Goal: Task Accomplishment & Management: Complete application form

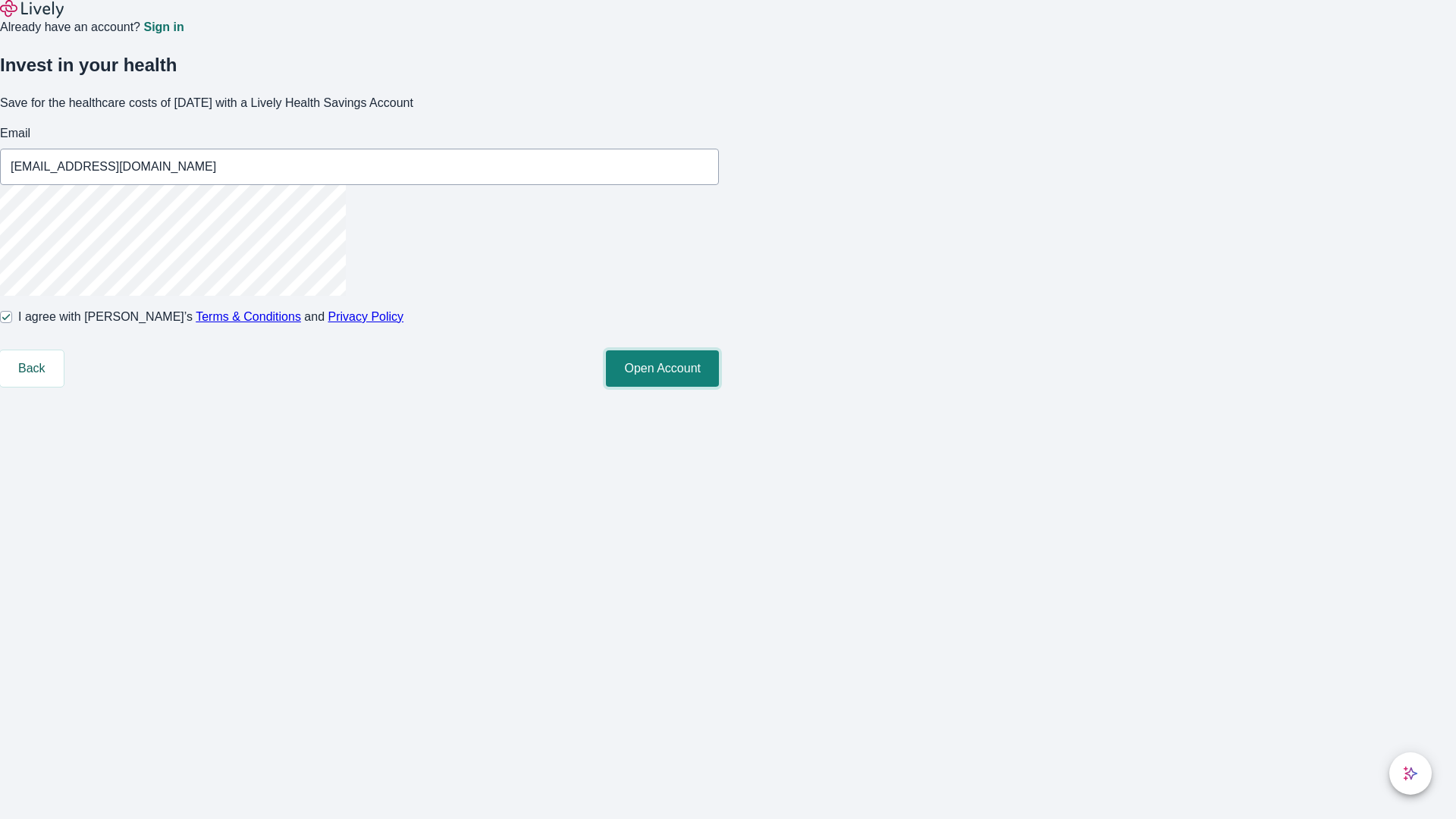
click at [719, 386] on button "Open Account" at bounding box center [662, 368] width 113 height 37
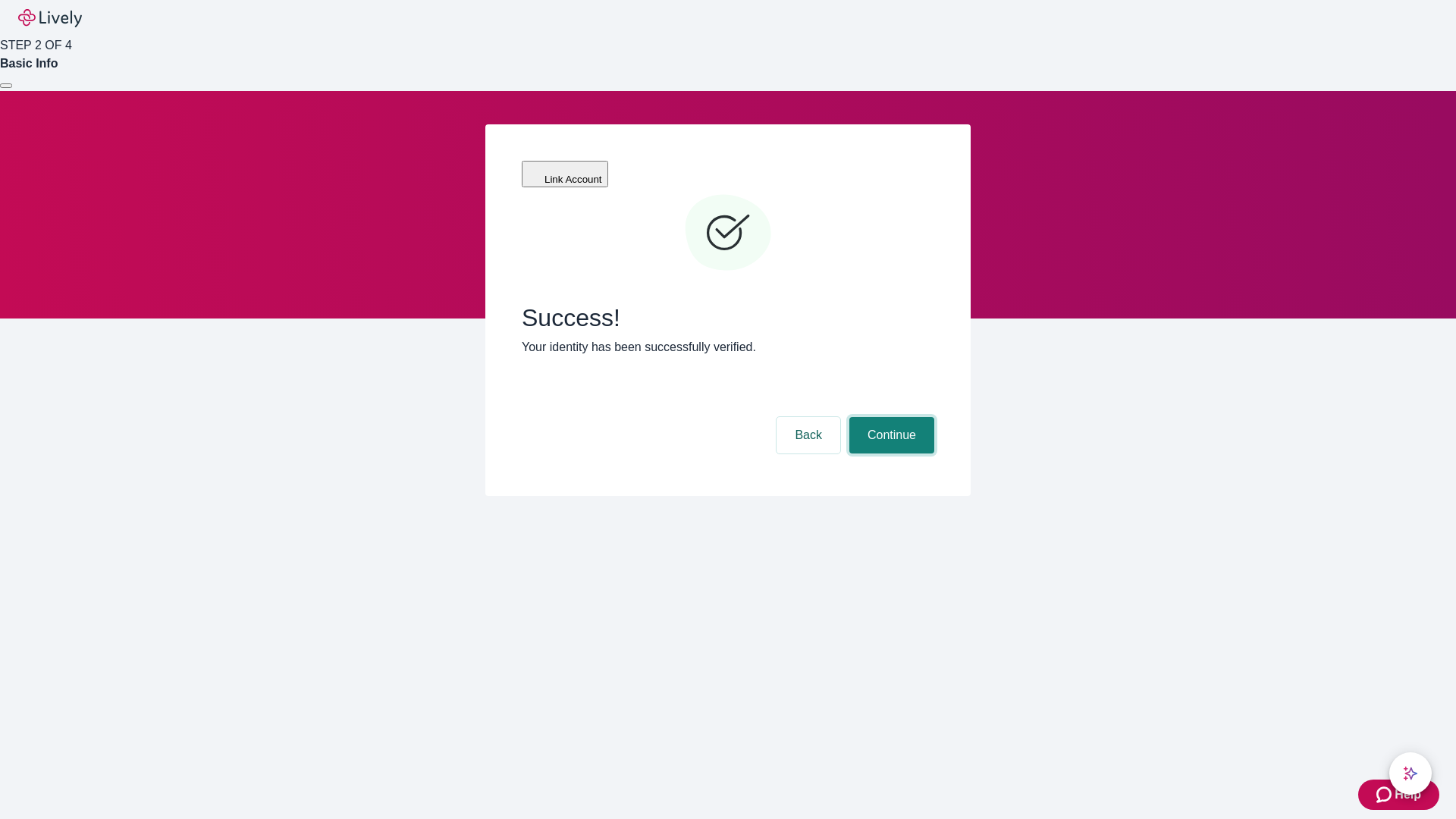
click at [890, 417] on button "Continue" at bounding box center [892, 435] width 85 height 37
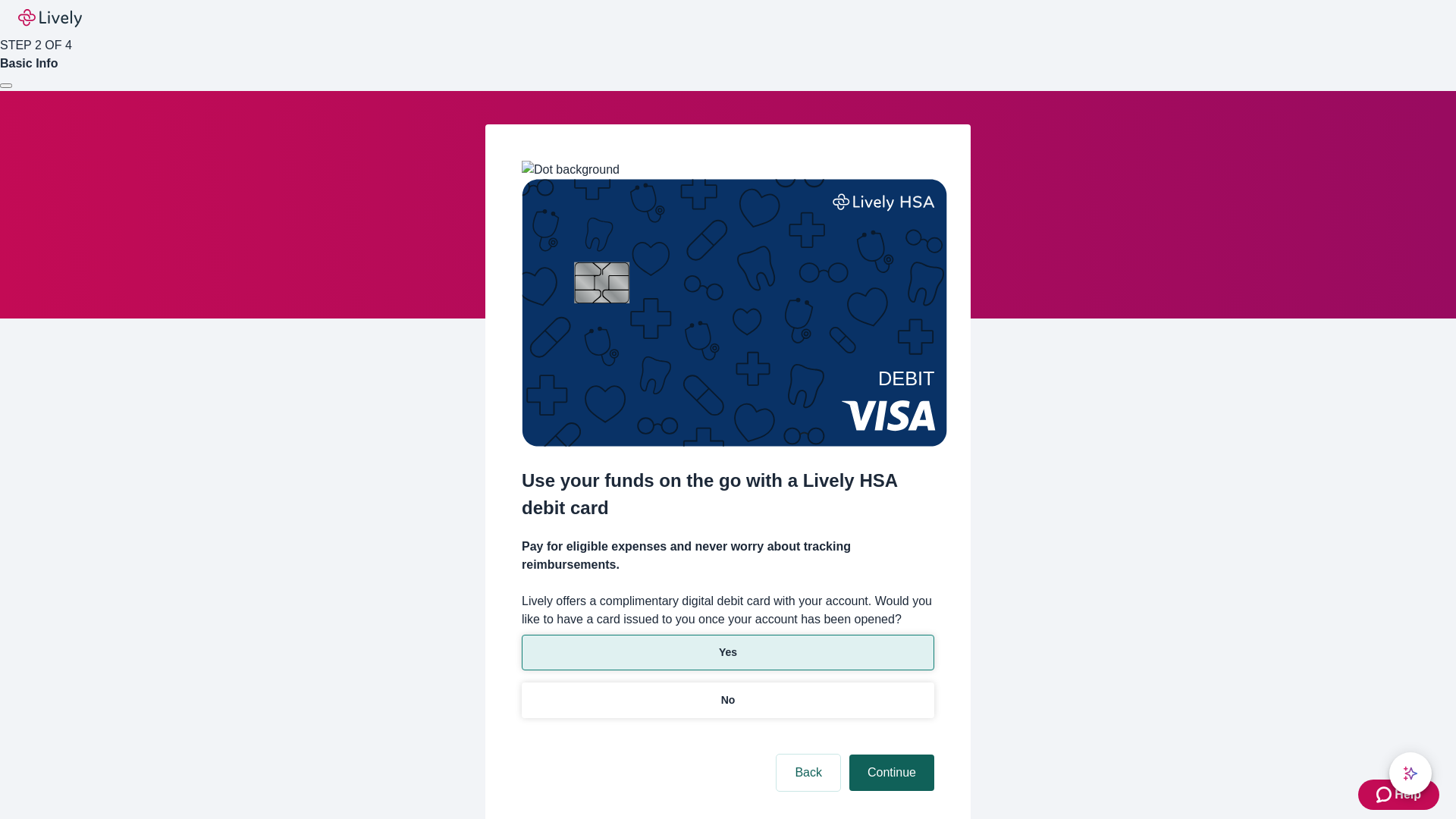
click at [728, 692] on p "No" at bounding box center [728, 699] width 15 height 16
click at [890, 754] on button "Continue" at bounding box center [892, 772] width 85 height 37
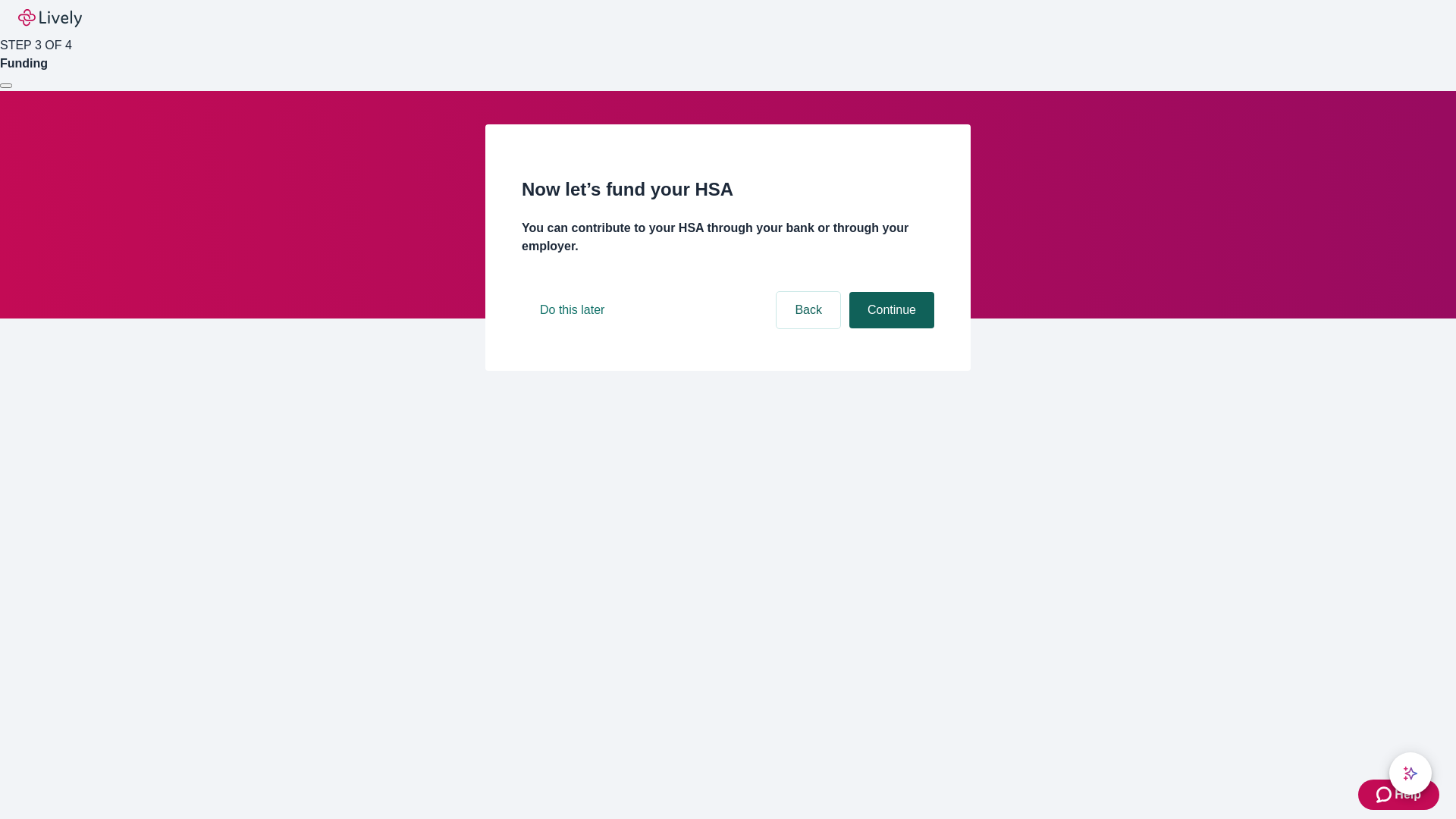
click at [890, 328] on button "Continue" at bounding box center [892, 309] width 85 height 37
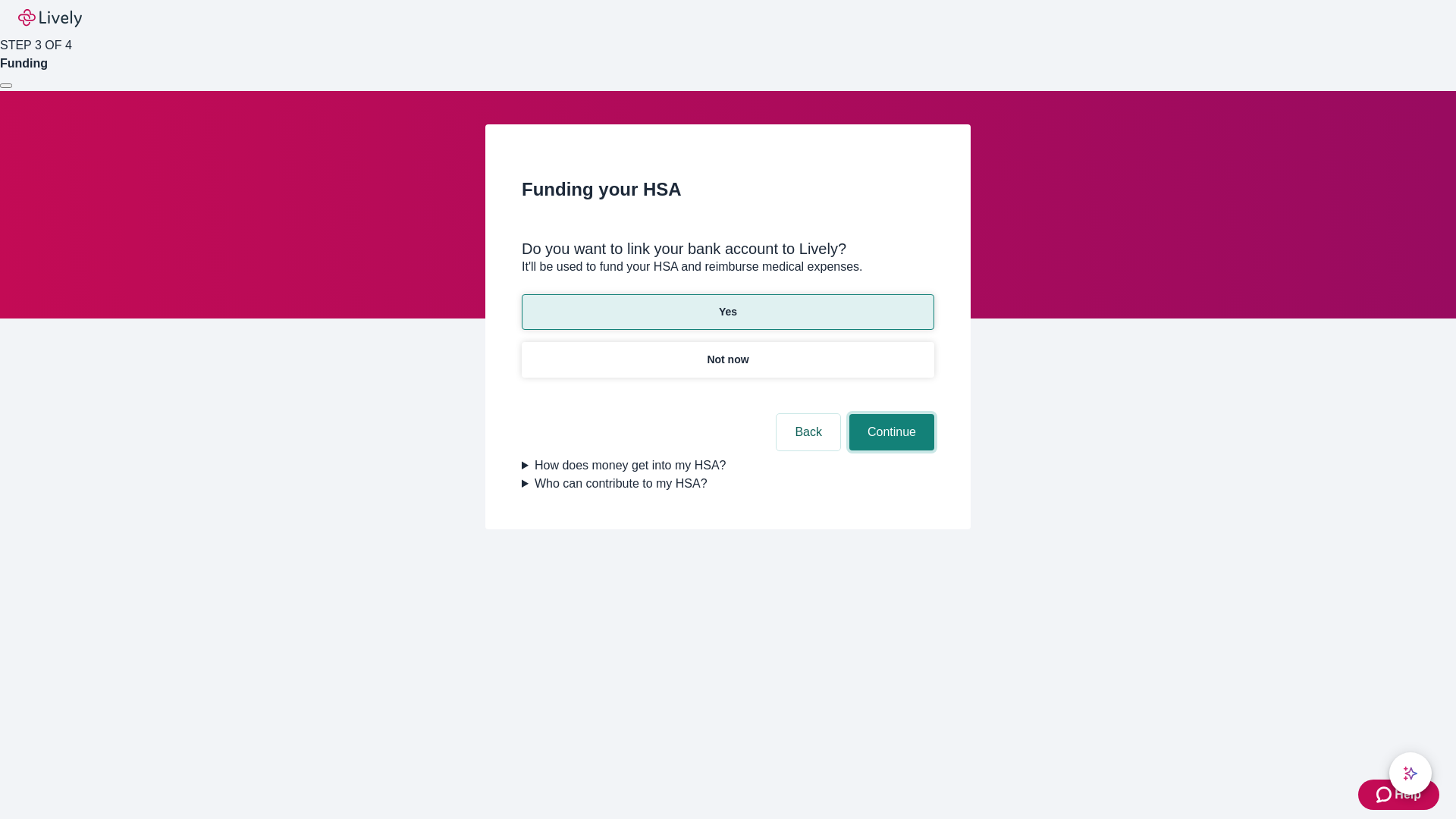
click at [890, 414] on button "Continue" at bounding box center [892, 432] width 85 height 37
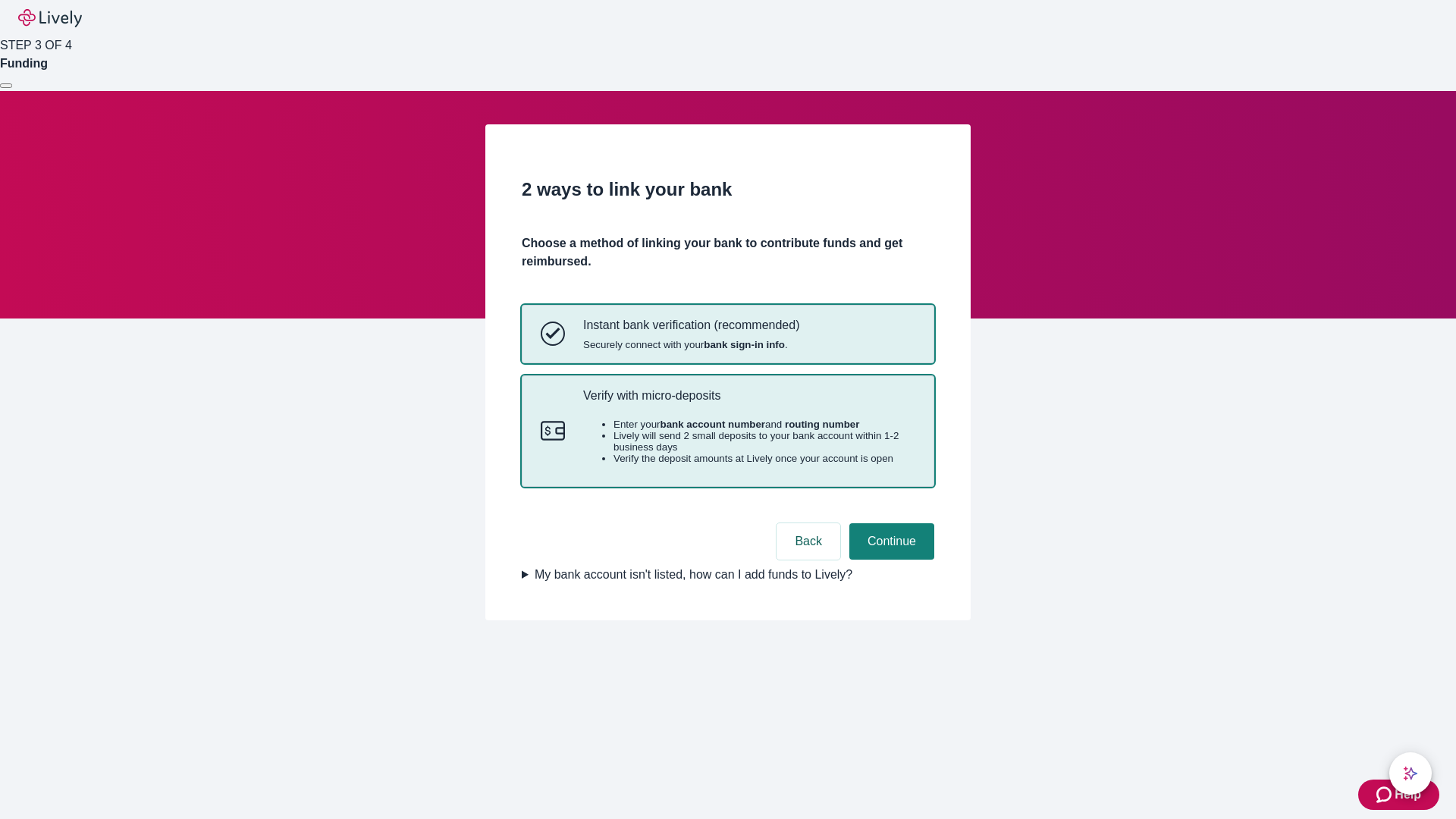
click at [748, 402] on p "Verify with micro-deposits" at bounding box center [749, 395] width 332 height 15
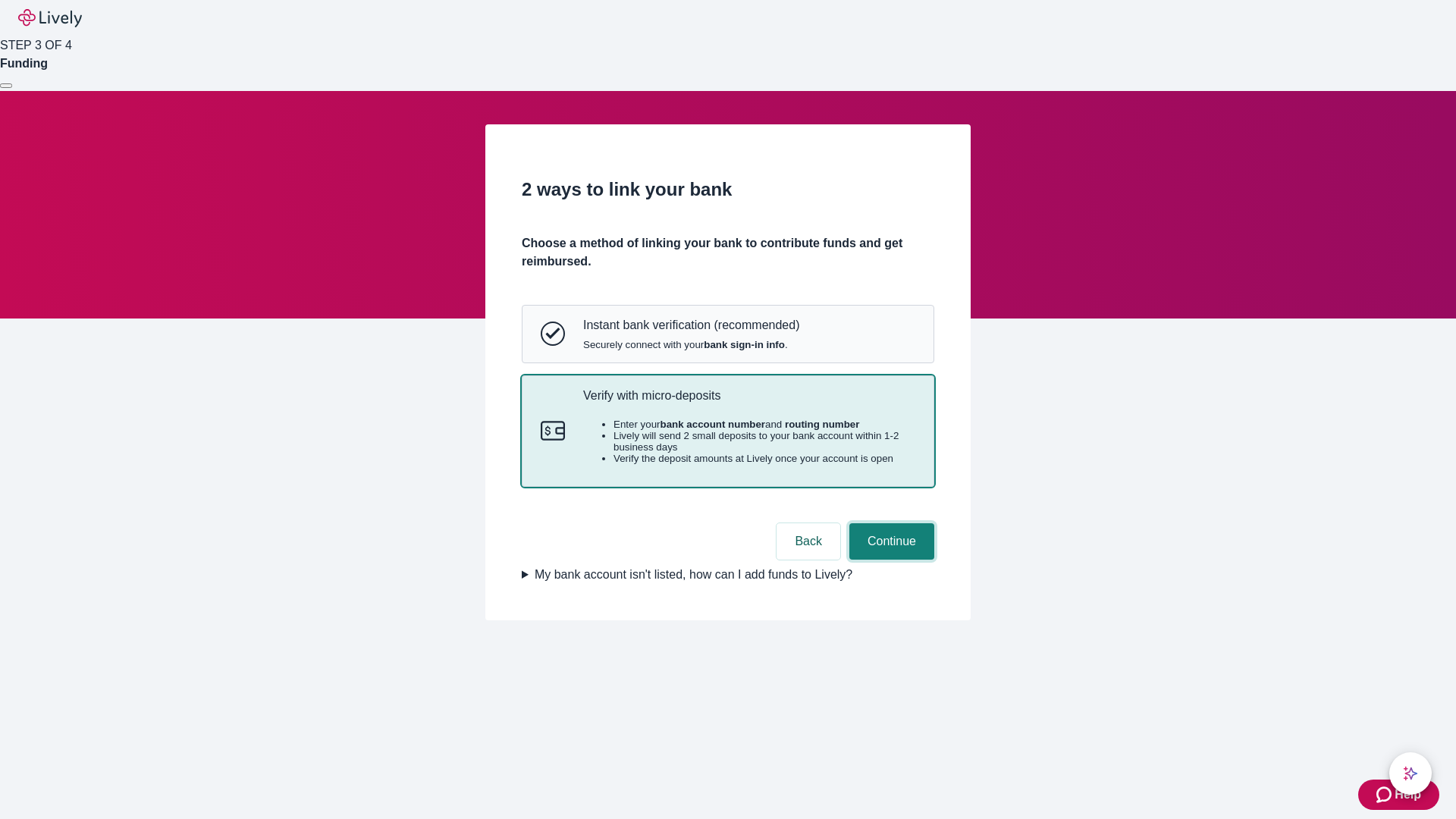
click at [890, 559] on button "Continue" at bounding box center [892, 540] width 85 height 37
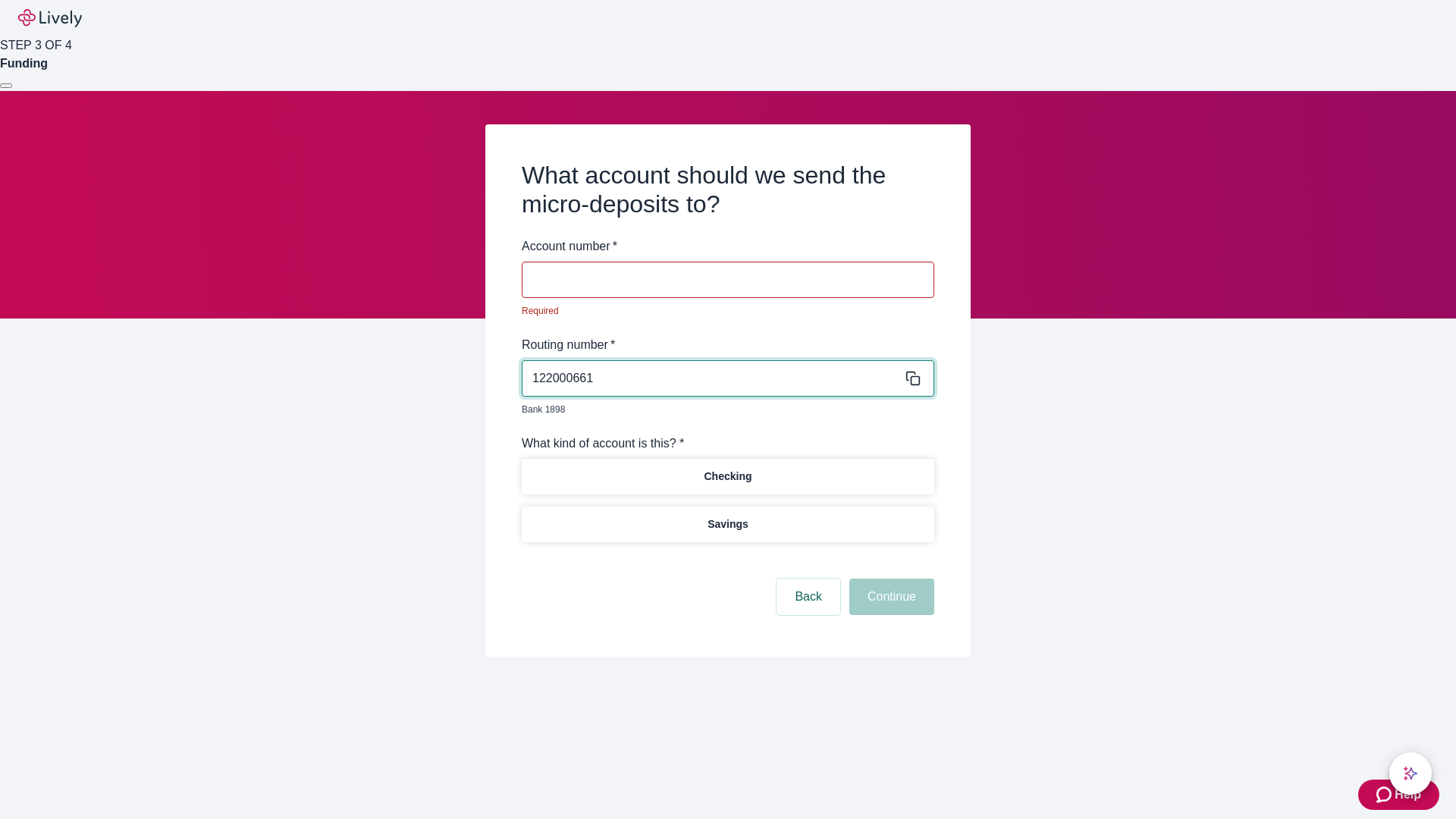
type input "122000661"
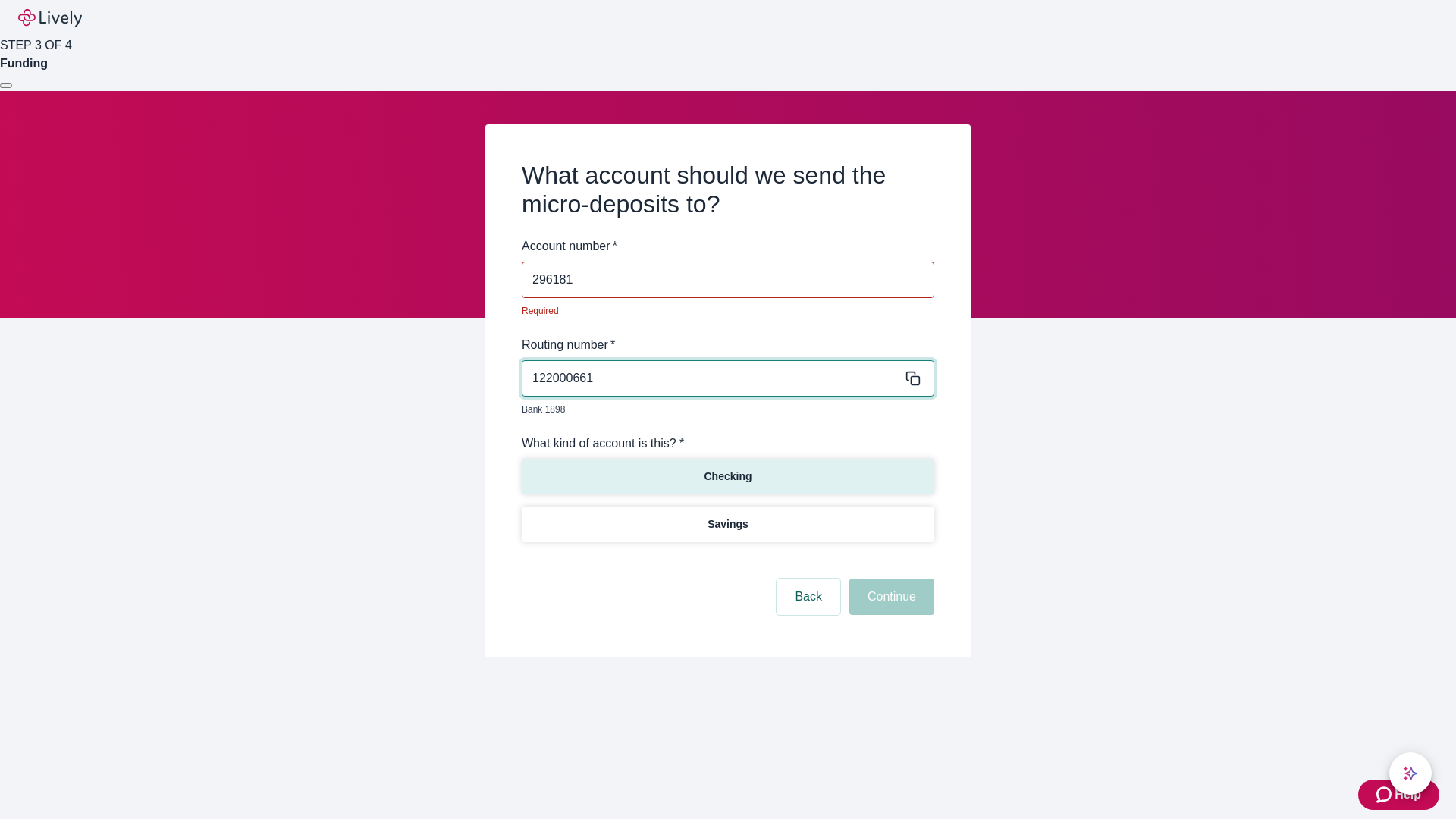
type input "296181"
click at [728, 468] on p "Checking" at bounding box center [728, 476] width 47 height 16
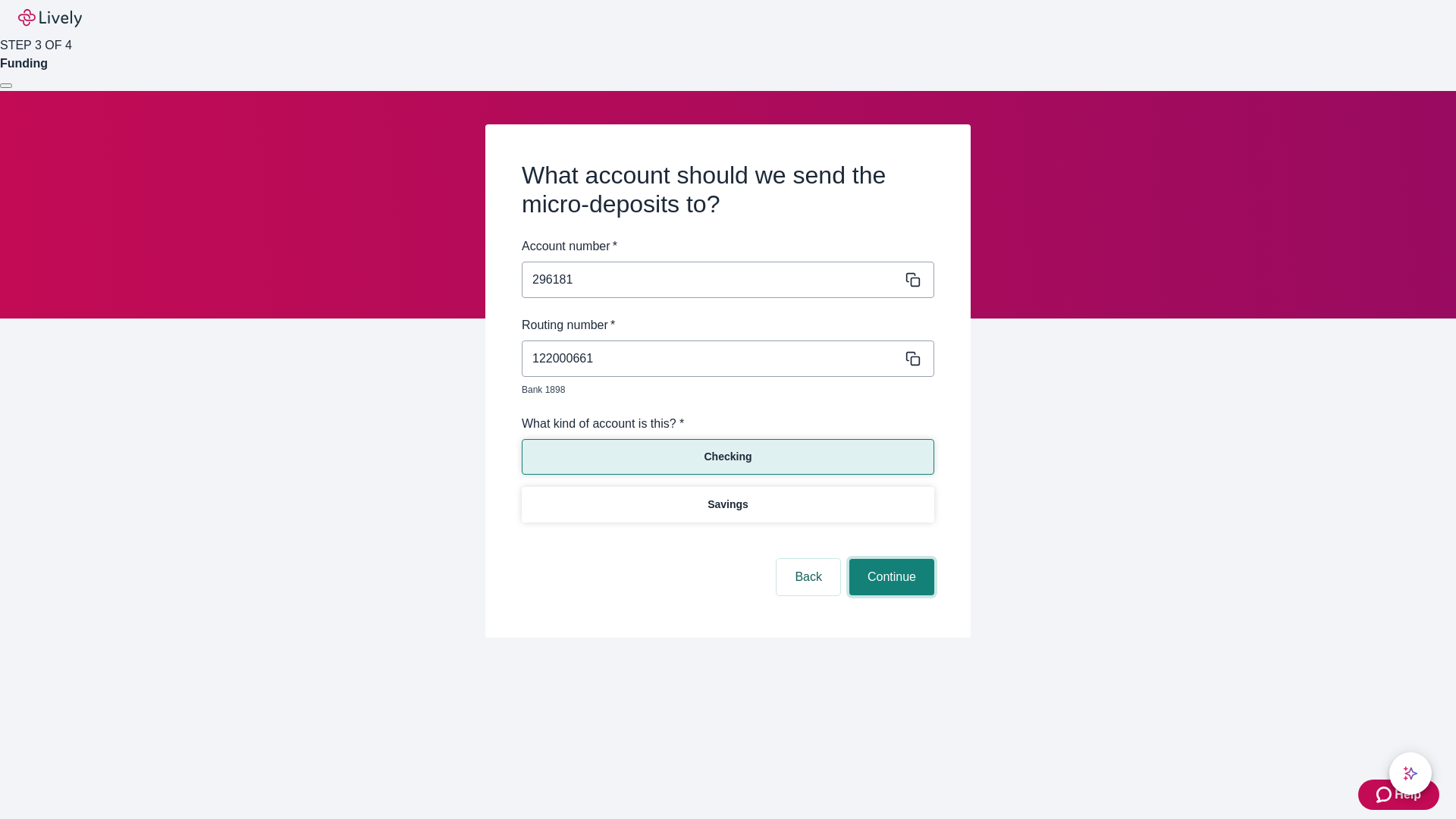
click at [890, 559] on button "Continue" at bounding box center [892, 576] width 85 height 37
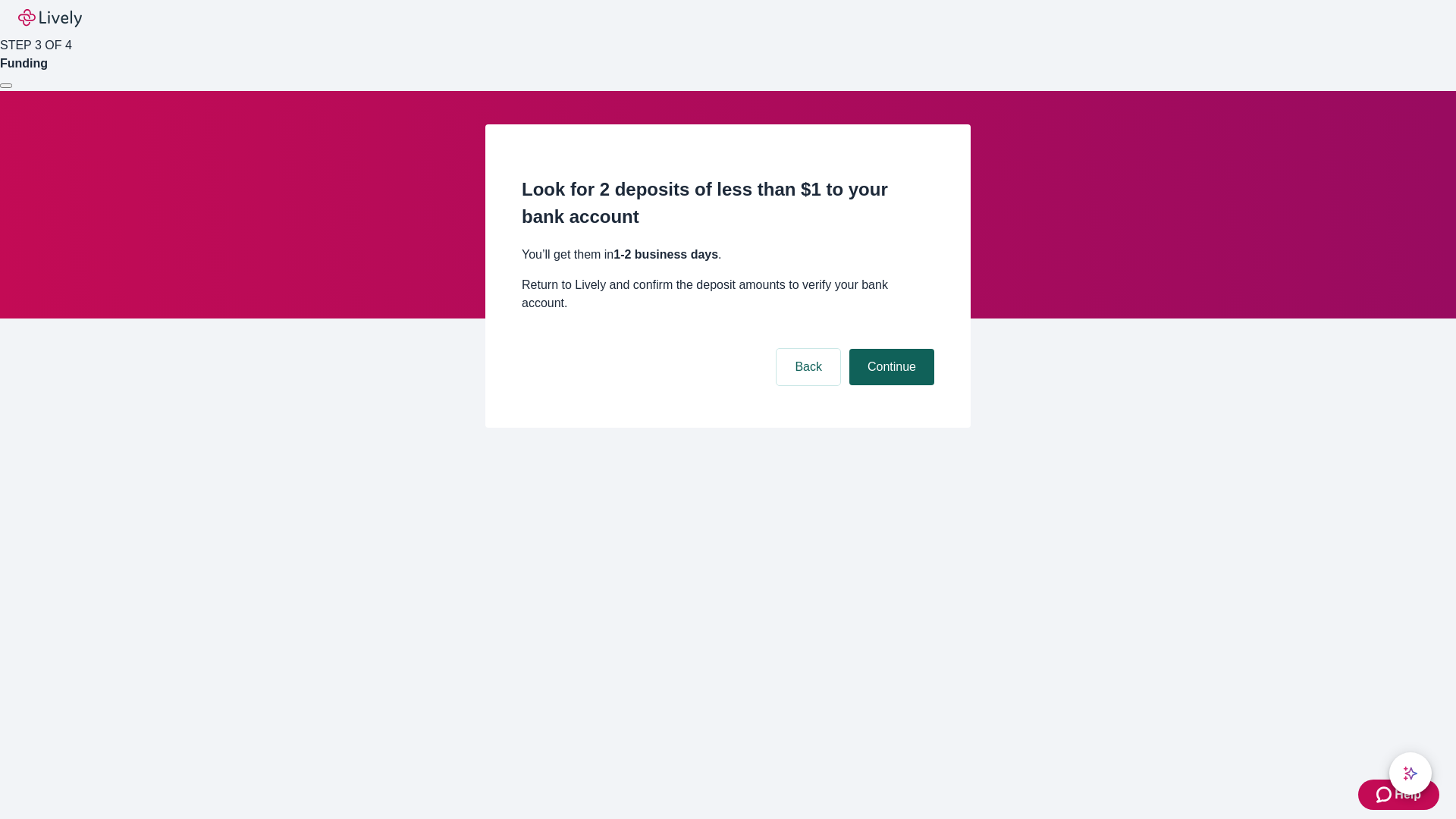
click at [890, 349] on button "Continue" at bounding box center [892, 367] width 85 height 37
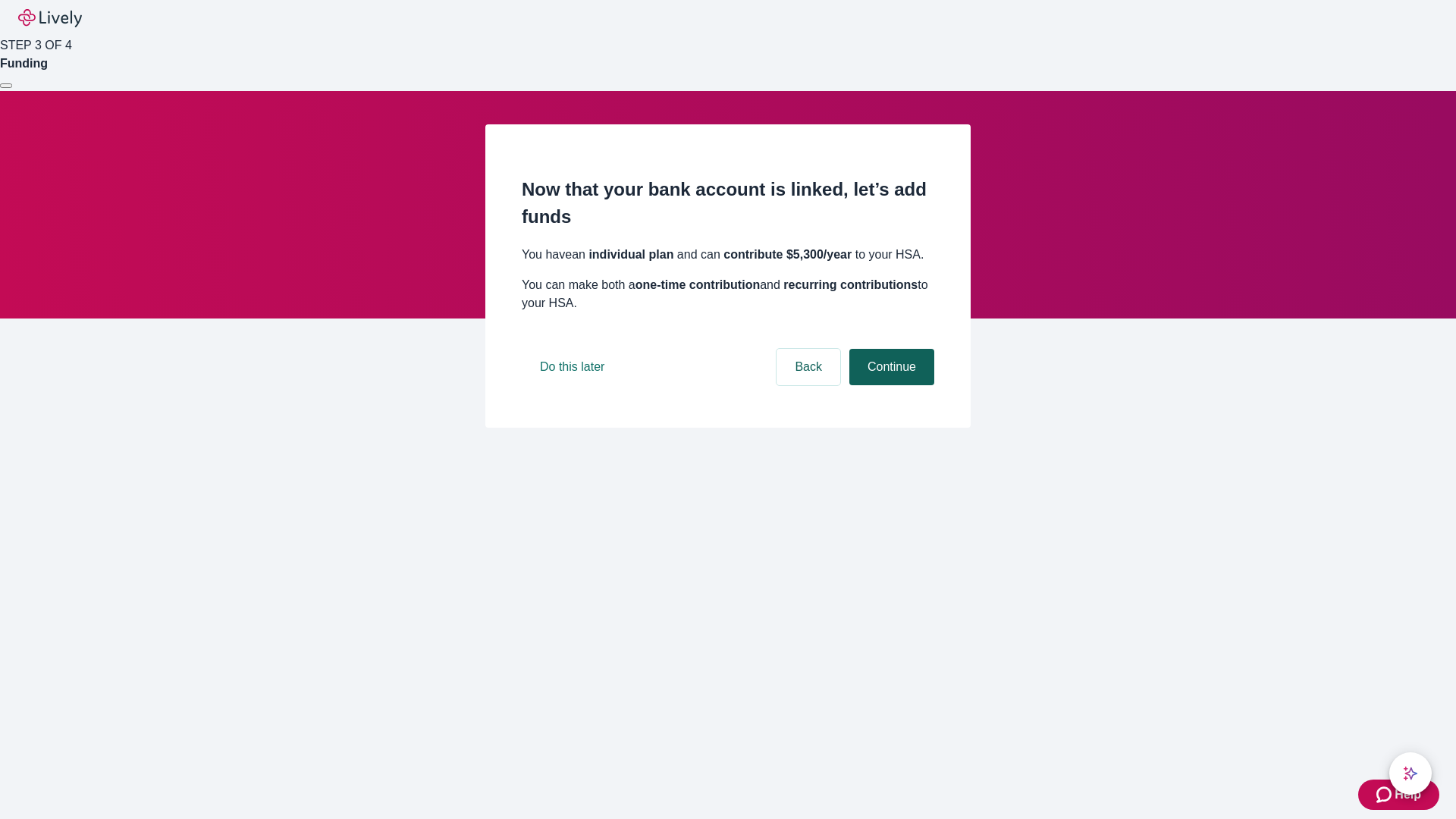
click at [890, 385] on button "Continue" at bounding box center [892, 367] width 85 height 37
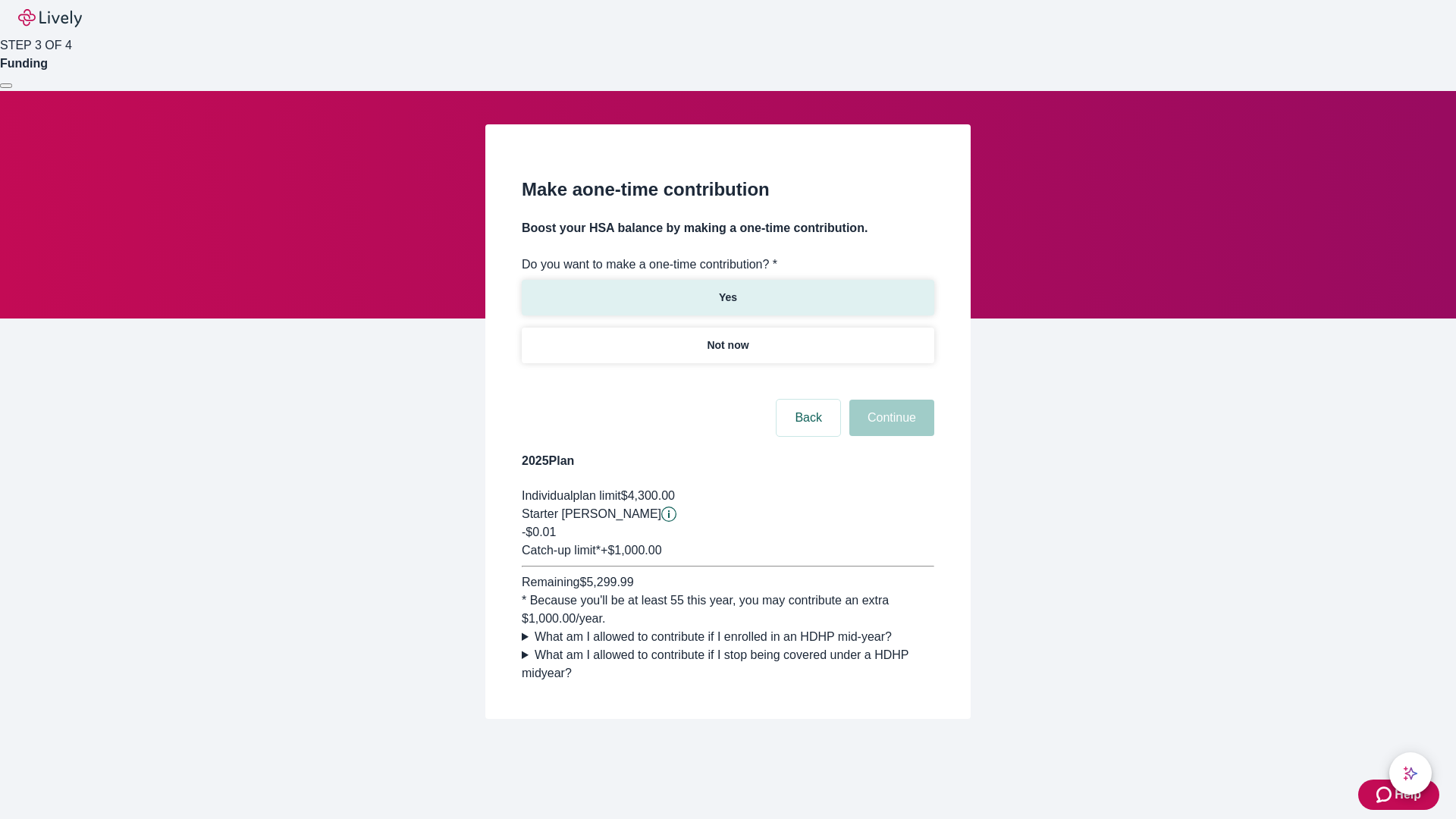
click at [728, 289] on p "Yes" at bounding box center [728, 297] width 18 height 16
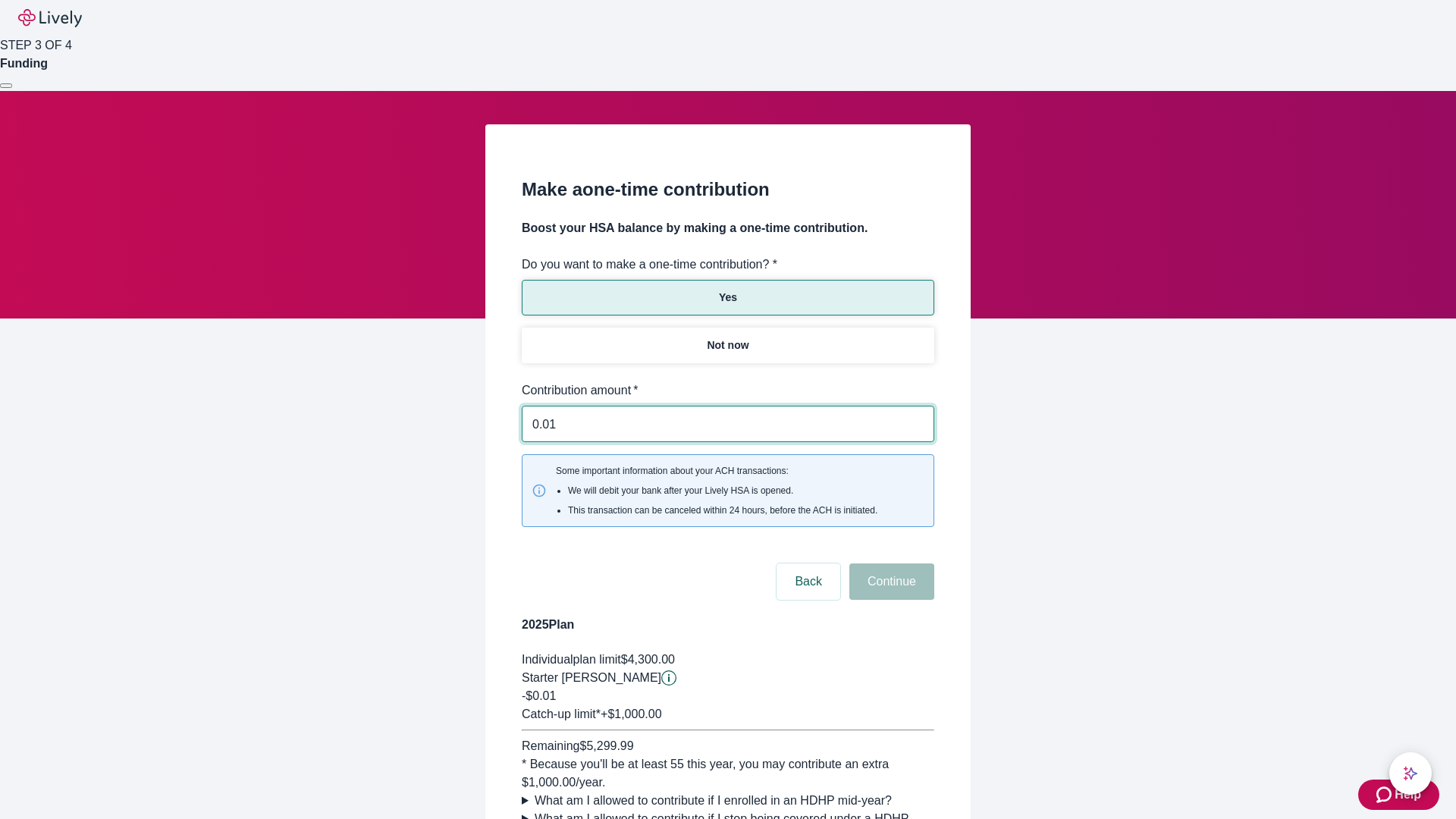
type input "0.01"
click at [890, 563] on button "Continue" at bounding box center [892, 581] width 85 height 37
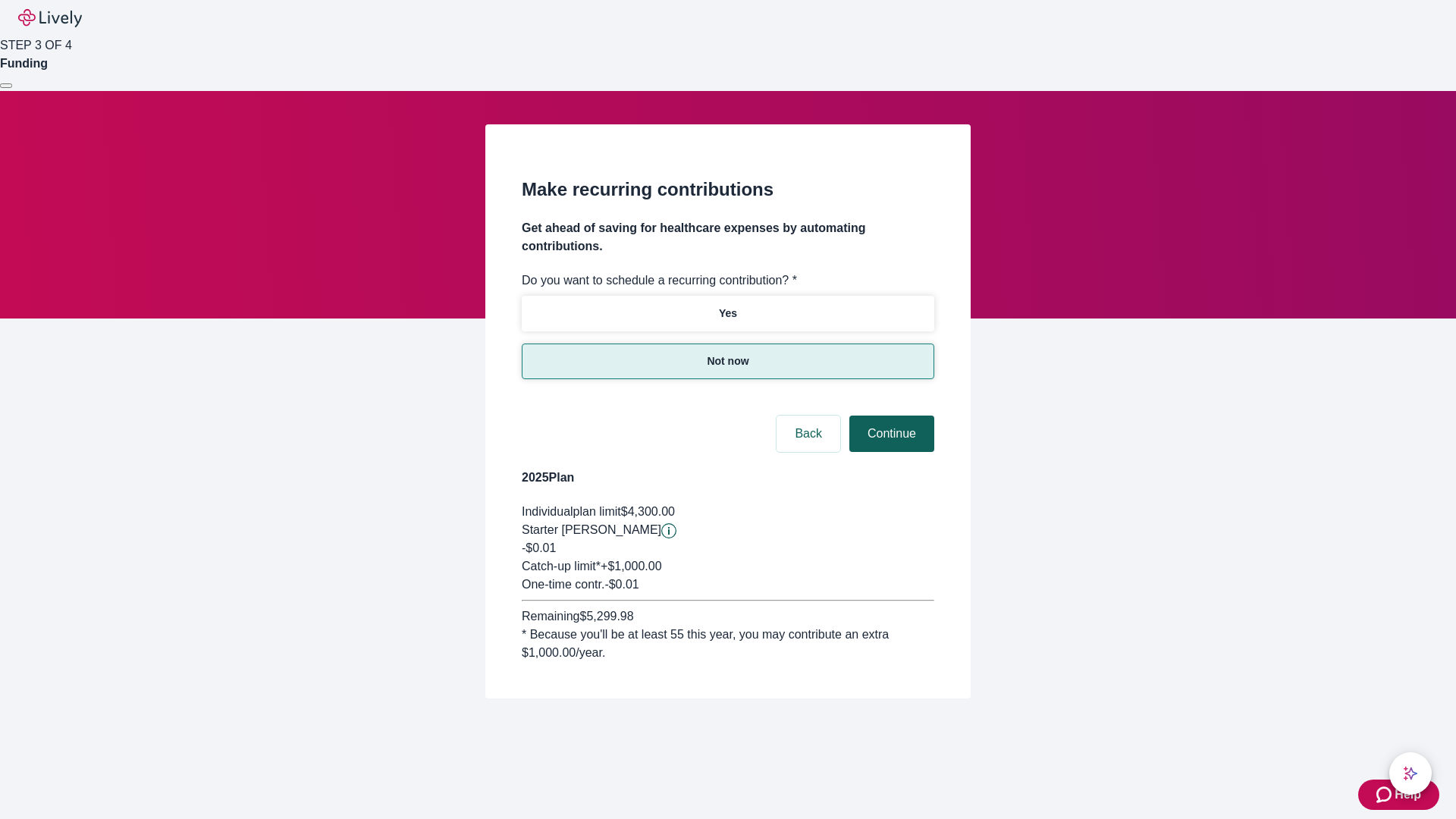
click at [890, 415] on button "Continue" at bounding box center [892, 433] width 85 height 37
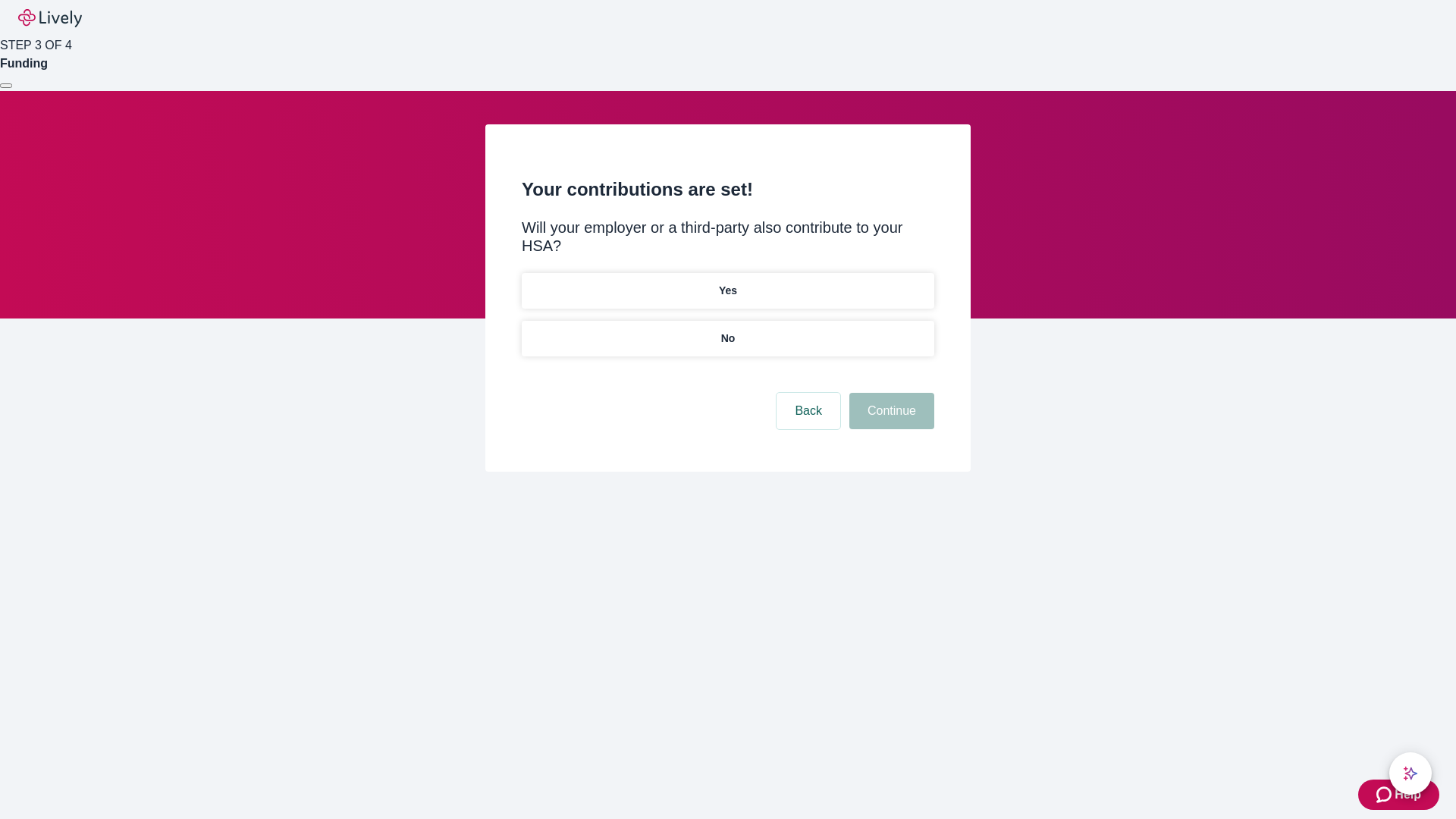
click at [728, 330] on p "No" at bounding box center [728, 338] width 15 height 16
click at [890, 392] on button "Continue" at bounding box center [892, 410] width 85 height 37
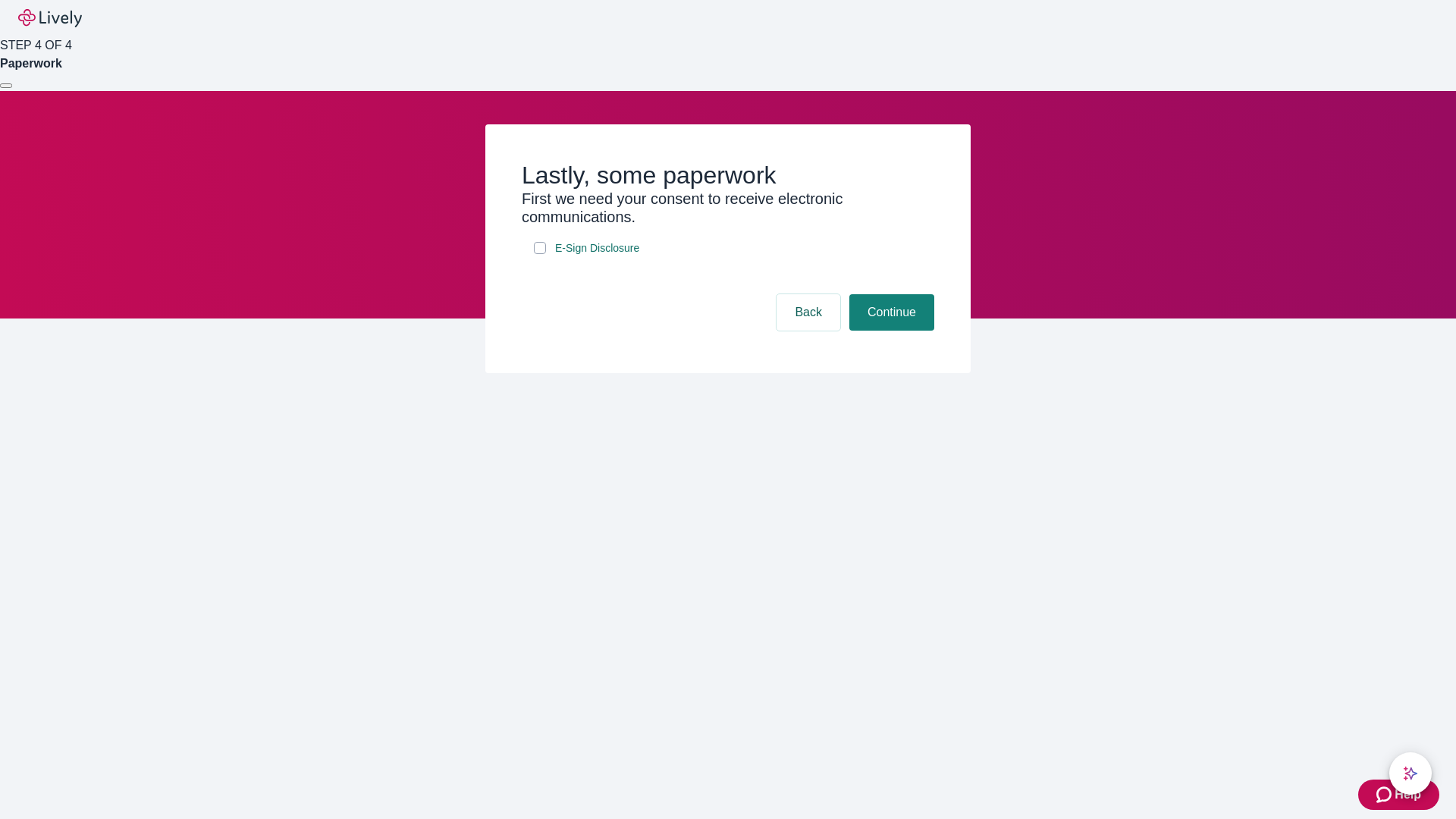
click at [540, 254] on input "E-Sign Disclosure" at bounding box center [540, 248] width 12 height 12
checkbox input "true"
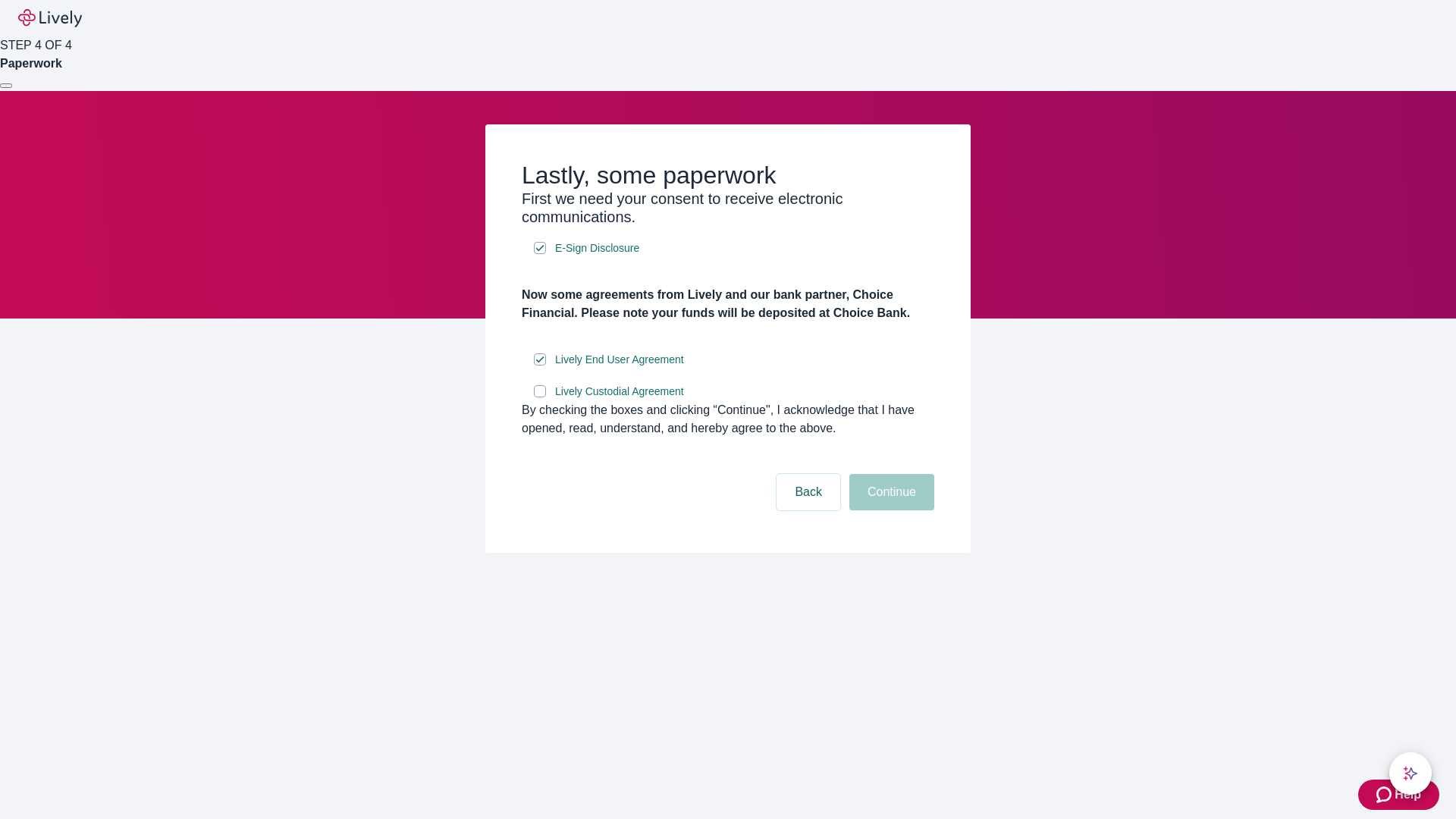
click at [540, 397] on input "Lively Custodial Agreement" at bounding box center [540, 391] width 12 height 12
checkbox input "true"
click at [890, 510] on button "Continue" at bounding box center [892, 491] width 85 height 37
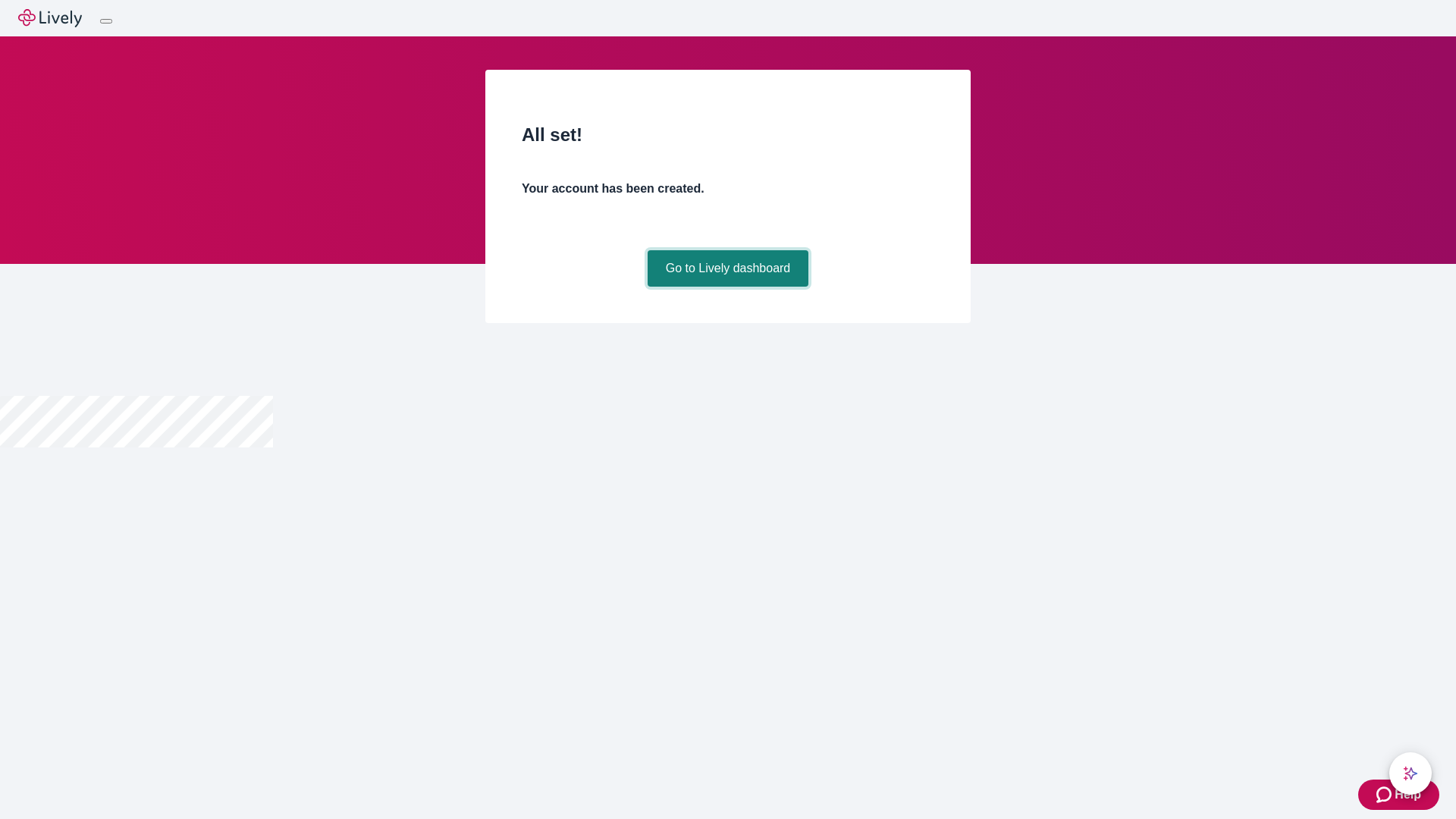
click at [728, 287] on link "Go to Lively dashboard" at bounding box center [728, 268] width 161 height 37
